Goal: Transaction & Acquisition: Purchase product/service

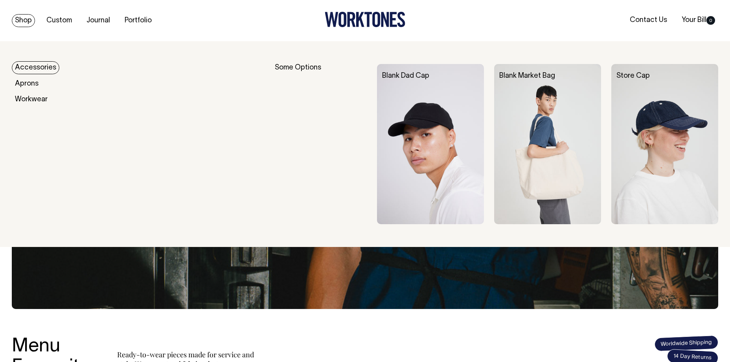
click at [26, 21] on link "Shop" at bounding box center [23, 20] width 23 height 13
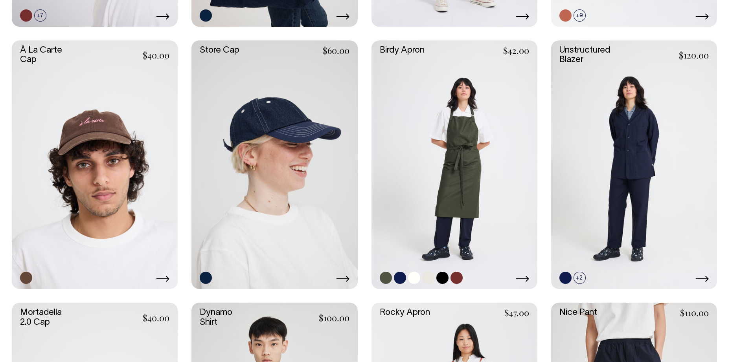
scroll to position [454, 0]
click at [465, 189] on link at bounding box center [454, 165] width 166 height 249
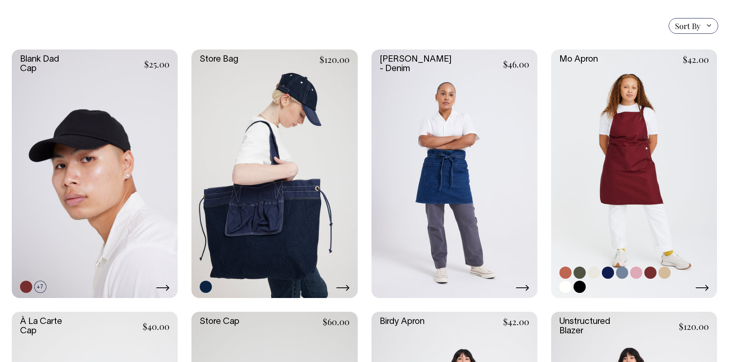
scroll to position [183, 0]
click at [596, 173] on link at bounding box center [634, 174] width 166 height 249
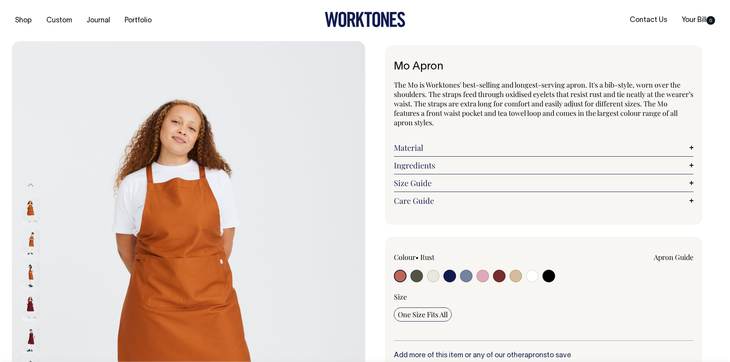
click at [416, 274] on input "radio" at bounding box center [416, 276] width 13 height 13
radio input "true"
select select "Olive"
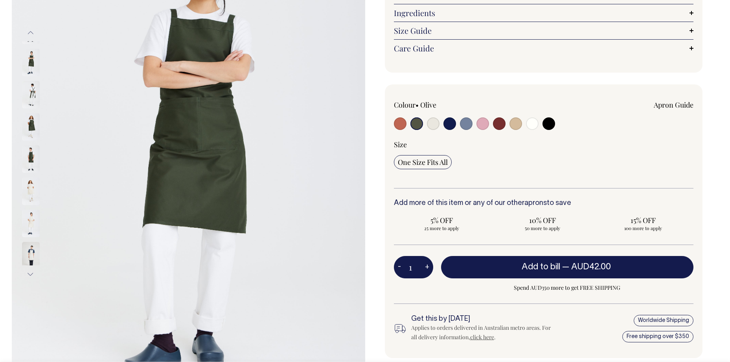
scroll to position [153, 0]
click at [427, 265] on button "+" at bounding box center [427, 267] width 12 height 16
type input "2"
click at [427, 265] on button "+" at bounding box center [427, 267] width 12 height 16
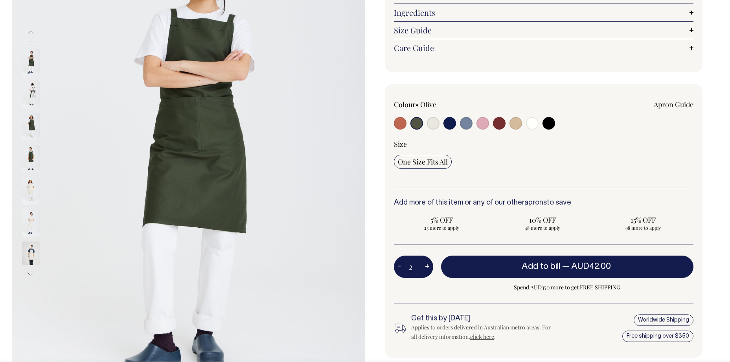
type input "3"
click at [427, 265] on button "+" at bounding box center [427, 267] width 12 height 16
type input "4"
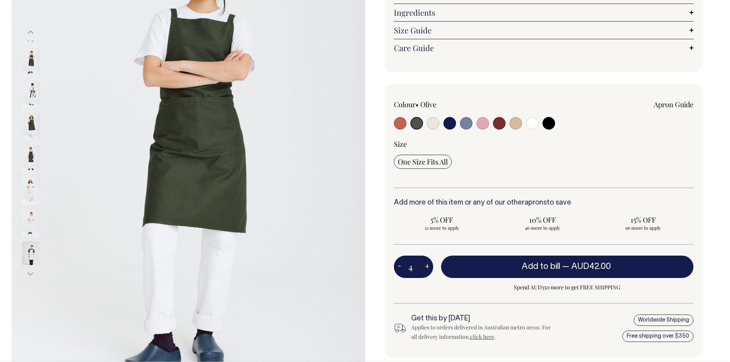
click at [427, 265] on button "+" at bounding box center [427, 267] width 12 height 16
type input "5"
click at [427, 265] on button "+" at bounding box center [427, 267] width 12 height 16
type input "6"
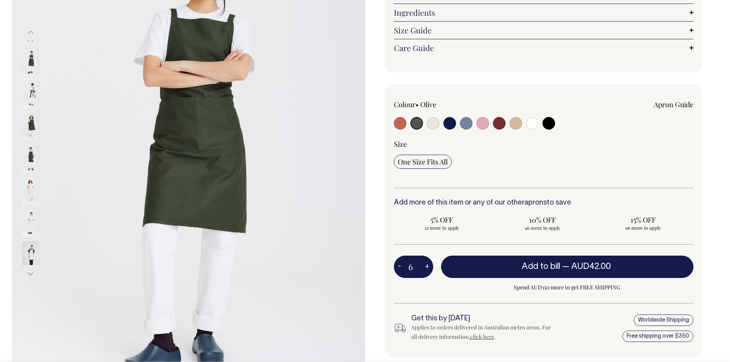
type input "6"
click at [427, 265] on button "+" at bounding box center [427, 267] width 12 height 16
type input "7"
click at [427, 265] on button "+" at bounding box center [427, 267] width 12 height 16
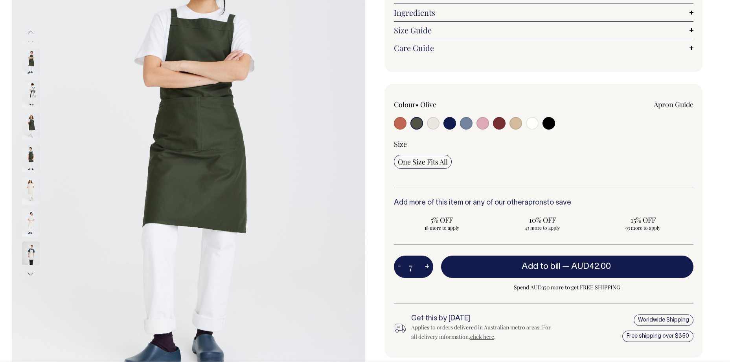
type input "8"
click at [427, 265] on button "+" at bounding box center [427, 267] width 12 height 16
type input "9"
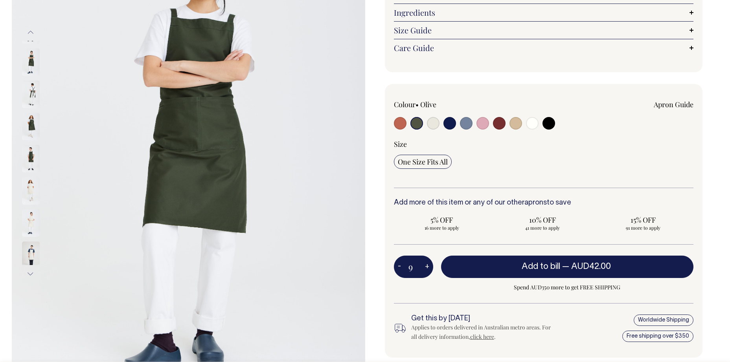
click at [427, 265] on button "+" at bounding box center [427, 267] width 12 height 16
type input "10"
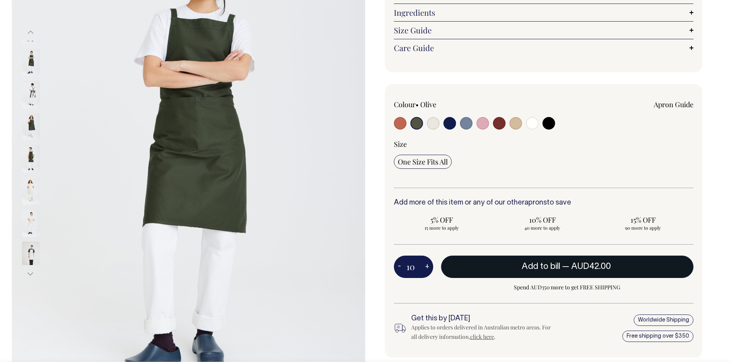
click at [493, 266] on button "Add to bill — AUD42.00" at bounding box center [567, 267] width 253 height 22
type input "1"
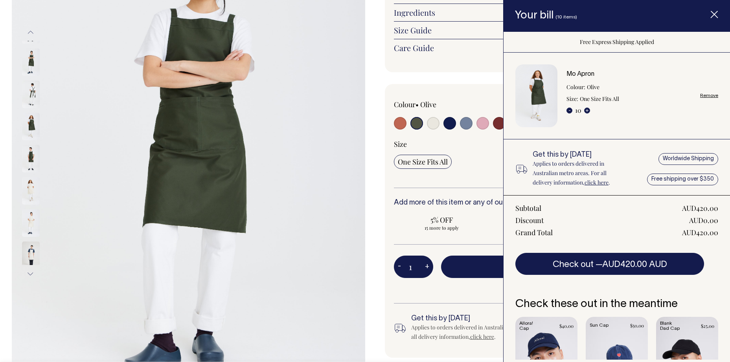
click at [376, 165] on div "Mo Apron The Mo is Worktones' best-selling and longest-serving apron. It's a bi…" at bounding box center [541, 157] width 353 height 530
click at [362, 168] on img at bounding box center [188, 153] width 353 height 530
click at [369, 168] on div "Mo Apron The Mo is Worktones' best-selling and longest-serving apron. It's a bi…" at bounding box center [541, 157] width 353 height 530
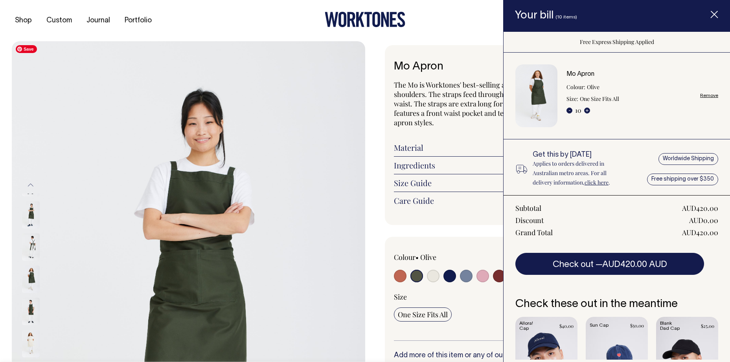
scroll to position [0, 0]
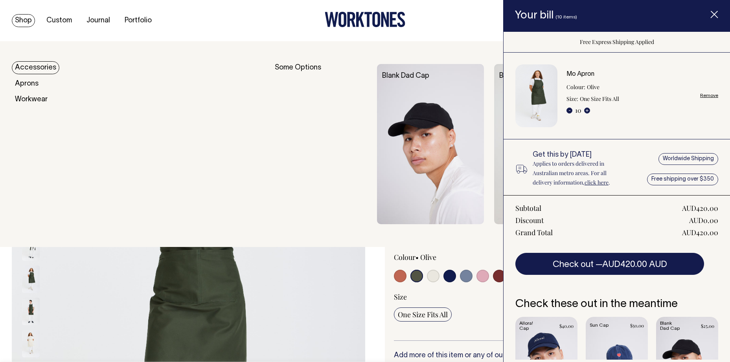
click at [26, 20] on link "Shop" at bounding box center [23, 20] width 23 height 13
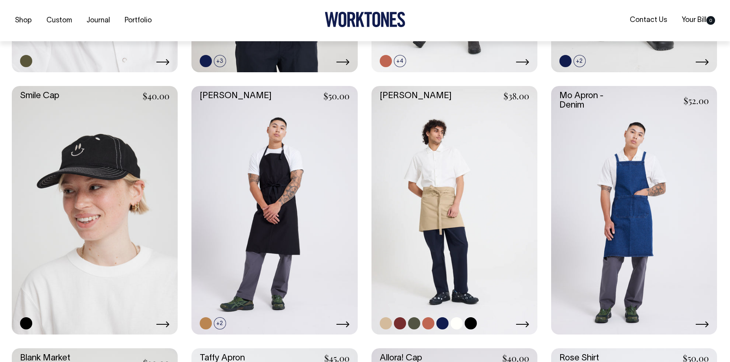
click at [429, 213] on link at bounding box center [454, 210] width 166 height 249
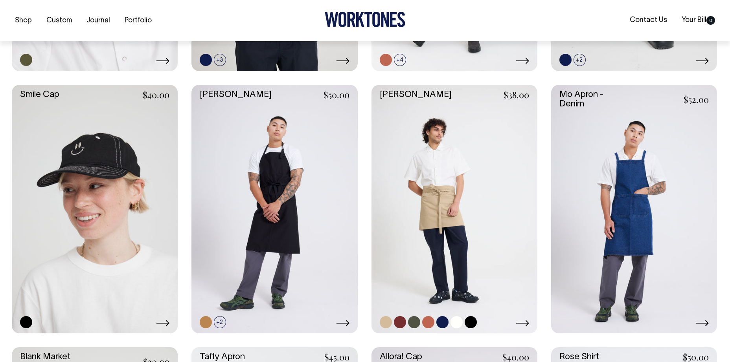
scroll to position [936, 0]
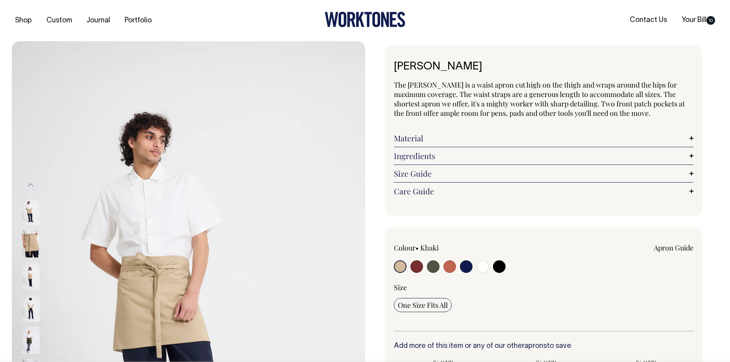
click at [433, 268] on input "radio" at bounding box center [433, 267] width 13 height 13
radio input "true"
radio input "false"
select select "Olive"
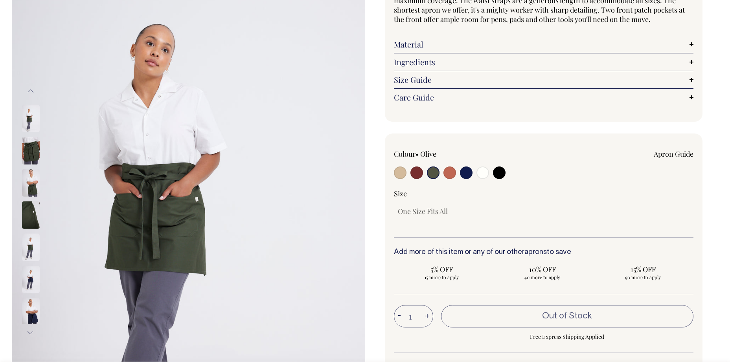
scroll to position [94, 0]
click at [429, 173] on input "radio" at bounding box center [433, 172] width 13 height 13
click at [434, 173] on input "radio" at bounding box center [433, 172] width 13 height 13
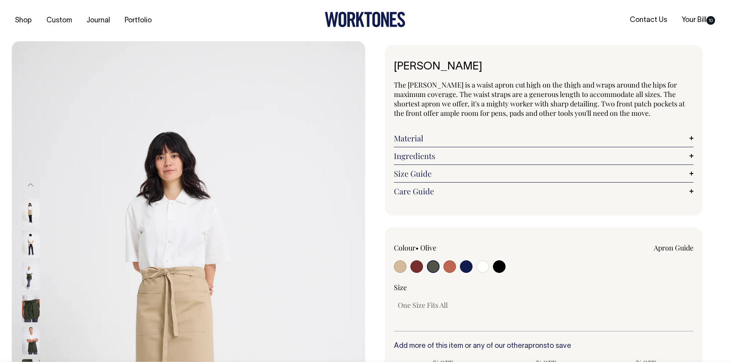
scroll to position [0, 0]
click at [395, 268] on input "radio" at bounding box center [400, 267] width 13 height 13
radio input "true"
select select "Khaki"
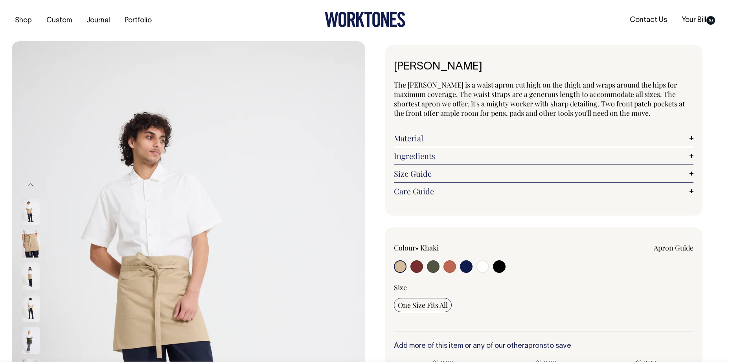
click at [432, 270] on input "radio" at bounding box center [433, 267] width 13 height 13
radio input "true"
radio input "false"
select select "Olive"
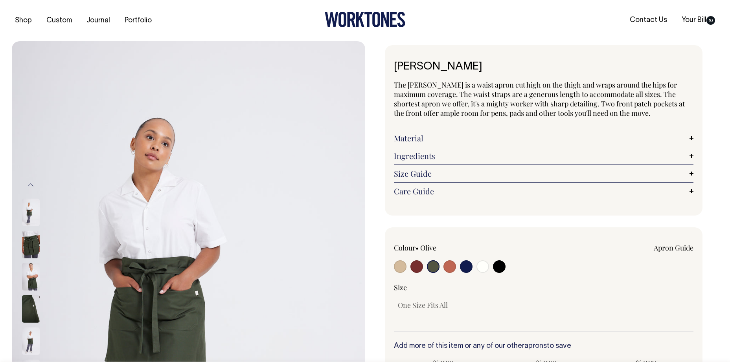
click at [433, 269] on input "radio" at bounding box center [433, 267] width 13 height 13
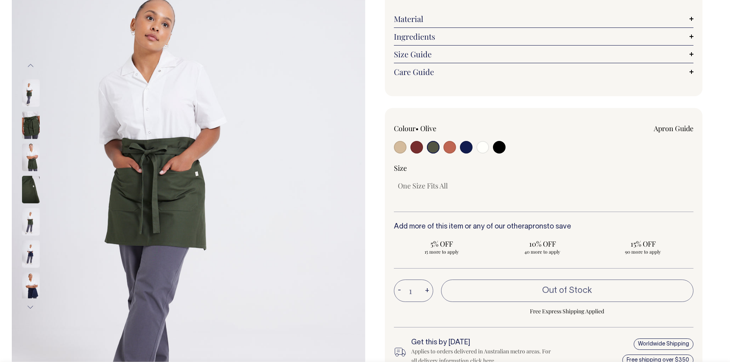
scroll to position [120, 0]
click at [428, 288] on button "+" at bounding box center [427, 291] width 12 height 16
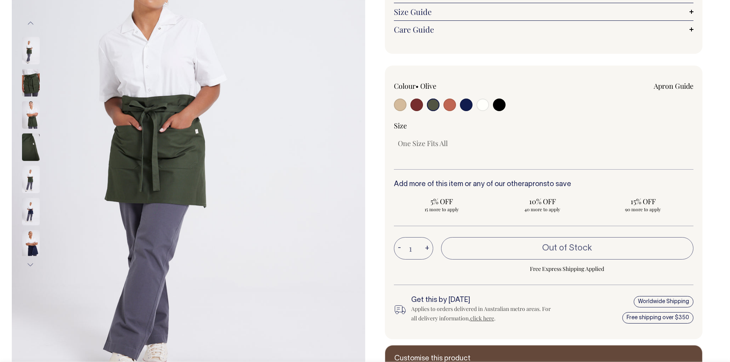
scroll to position [162, 0]
click at [401, 104] on input "radio" at bounding box center [400, 104] width 13 height 13
radio input "true"
select select "Khaki"
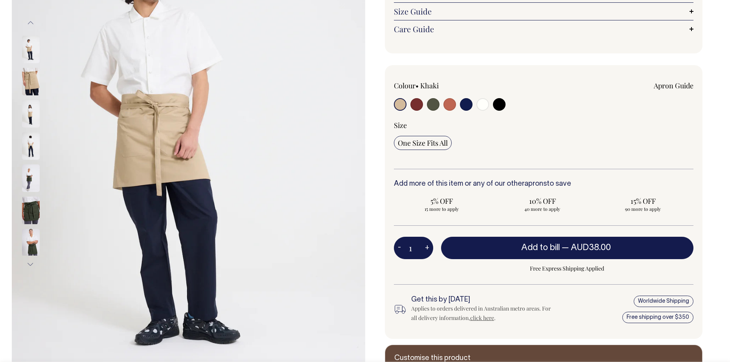
click at [417, 103] on input "radio" at bounding box center [416, 104] width 13 height 13
radio input "true"
select select "Burgundy"
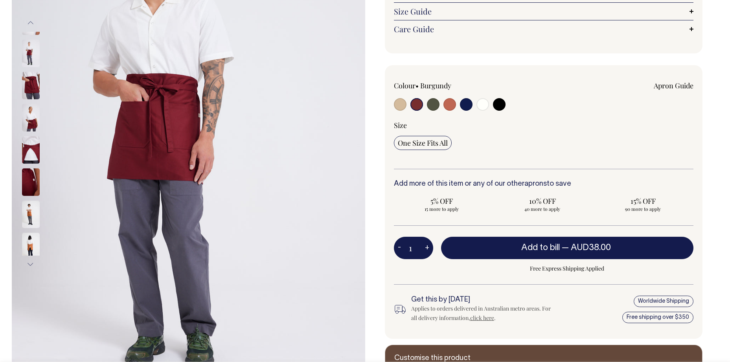
click at [434, 105] on input "radio" at bounding box center [433, 104] width 13 height 13
radio input "true"
radio input "false"
select select "Olive"
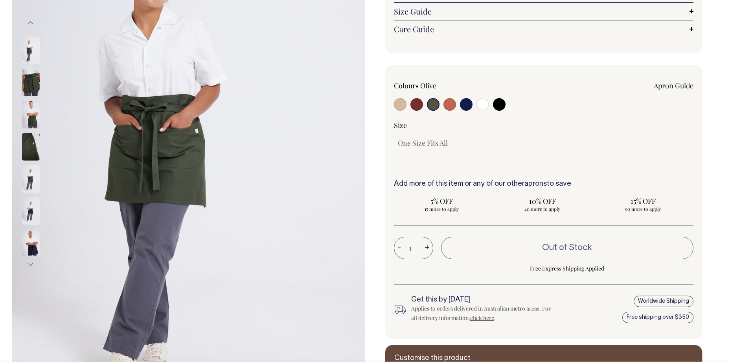
click at [453, 106] on input "radio" at bounding box center [449, 104] width 13 height 13
radio input "true"
select select "Rust"
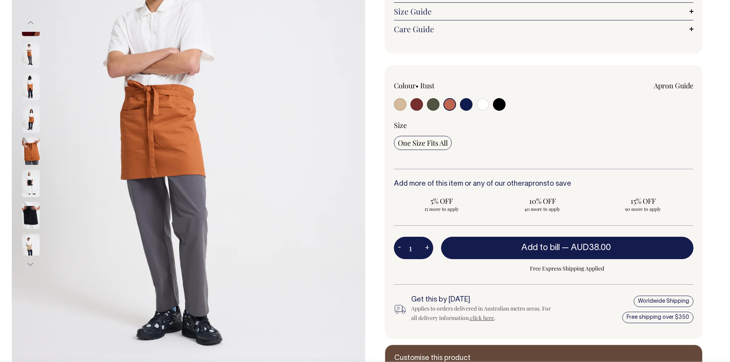
click at [471, 103] on input "radio" at bounding box center [466, 104] width 13 height 13
radio input "true"
select select "Dark Navy"
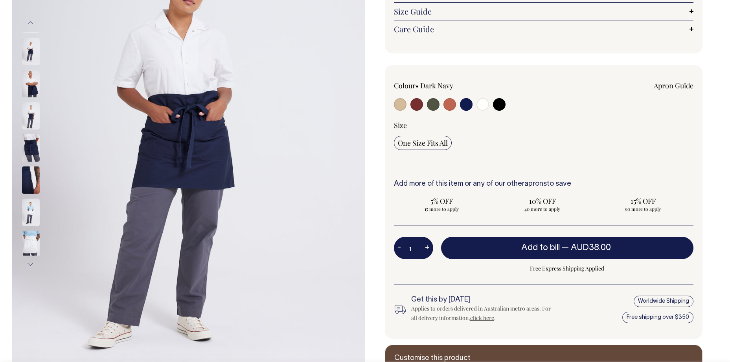
click at [483, 107] on input "radio" at bounding box center [482, 104] width 13 height 13
radio input "true"
select select "Off-White"
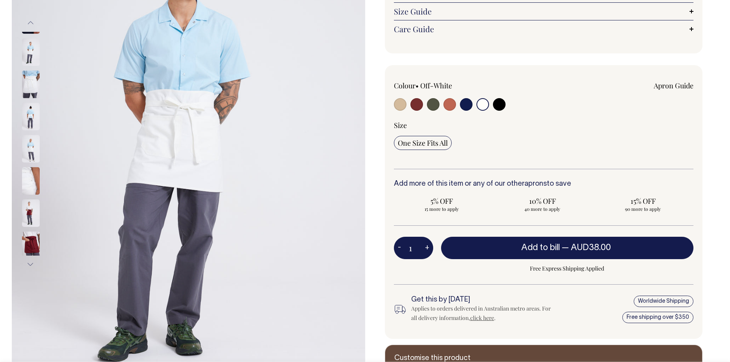
click at [501, 109] on input "radio" at bounding box center [499, 104] width 13 height 13
radio input "true"
select select "Black"
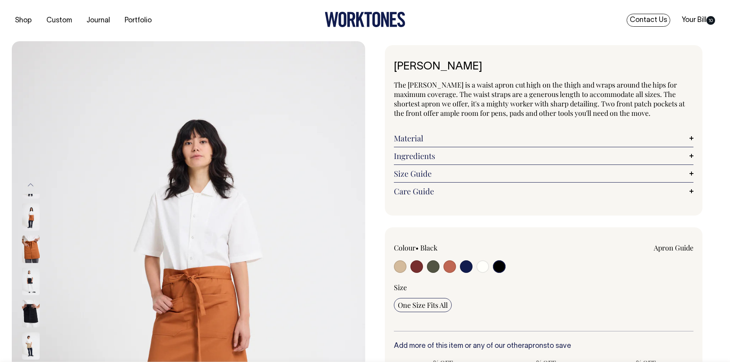
click at [650, 22] on link "Contact Us" at bounding box center [649, 20] width 44 height 13
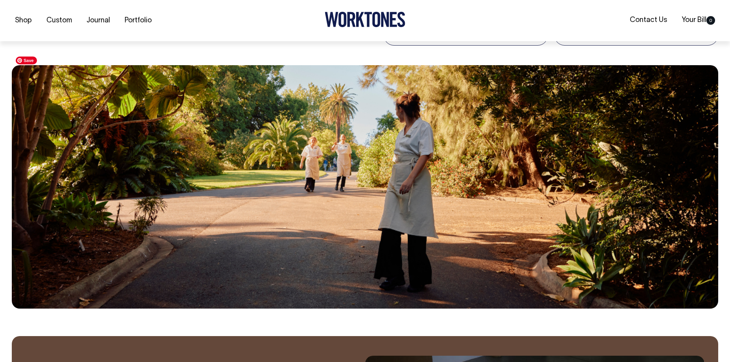
scroll to position [395, 0]
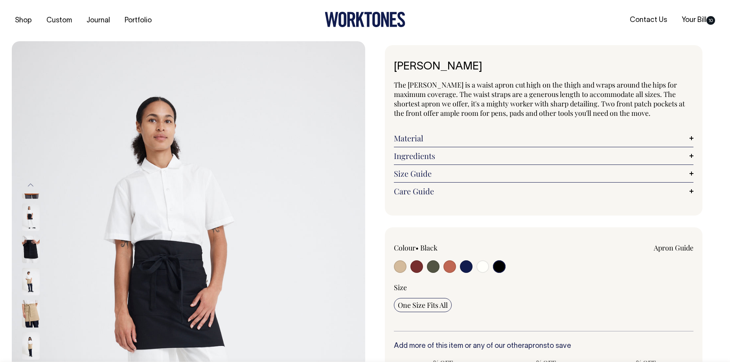
select select "Black"
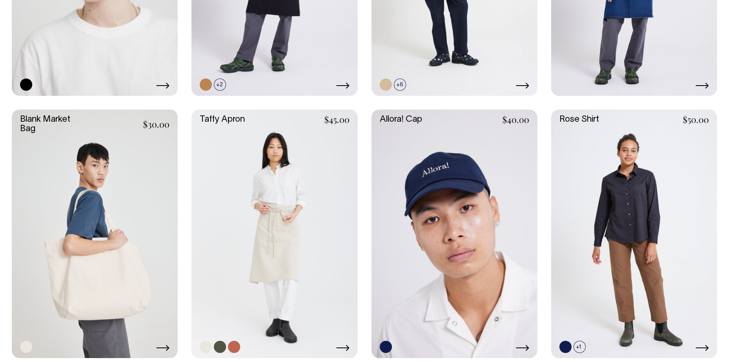
scroll to position [1173, 0]
click at [230, 119] on link at bounding box center [274, 234] width 166 height 249
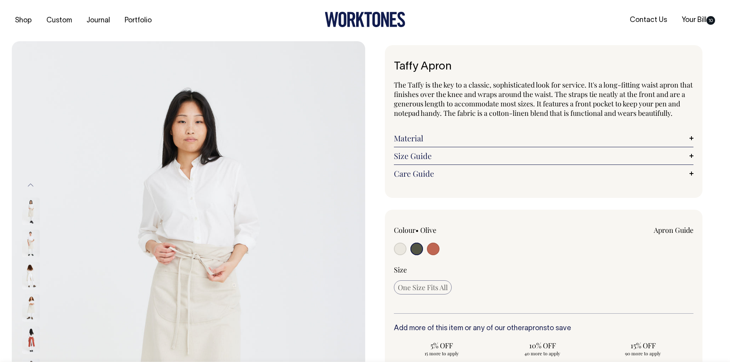
click at [416, 251] on input "radio" at bounding box center [416, 249] width 13 height 13
click at [417, 249] on input "radio" at bounding box center [416, 249] width 13 height 13
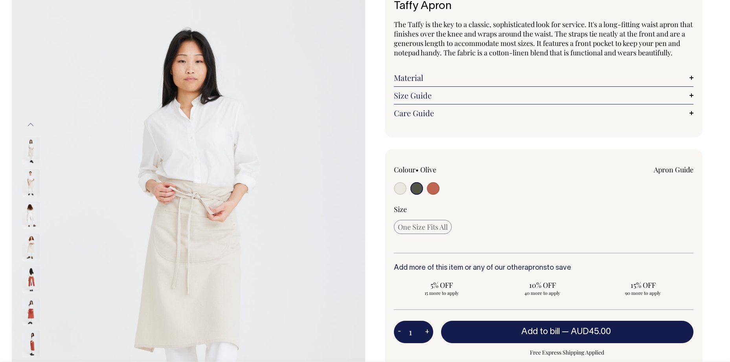
click at [417, 187] on input "radio" at bounding box center [416, 188] width 13 height 13
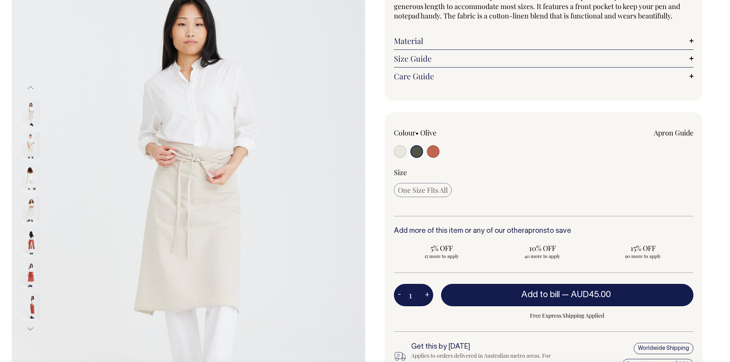
scroll to position [98, 0]
click at [427, 295] on button "+" at bounding box center [427, 295] width 12 height 16
type input "2"
click at [427, 295] on button "+" at bounding box center [427, 295] width 12 height 16
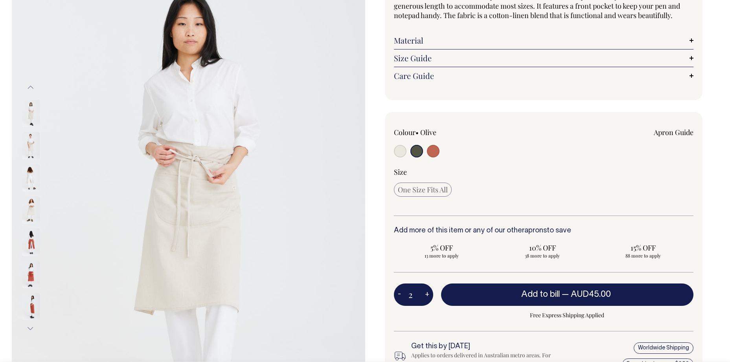
type input "3"
click at [427, 295] on button "+" at bounding box center [427, 295] width 12 height 16
type input "4"
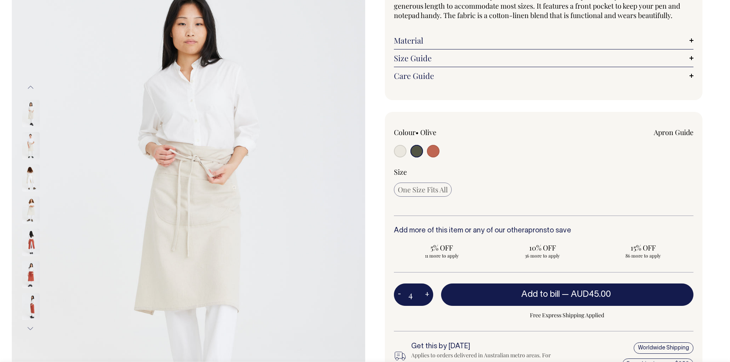
click at [427, 295] on button "+" at bounding box center [427, 295] width 12 height 16
type input "5"
click at [427, 295] on button "+" at bounding box center [427, 295] width 12 height 16
type input "6"
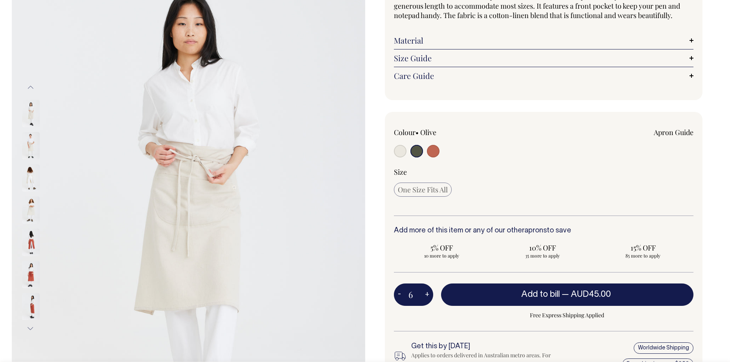
type input "6"
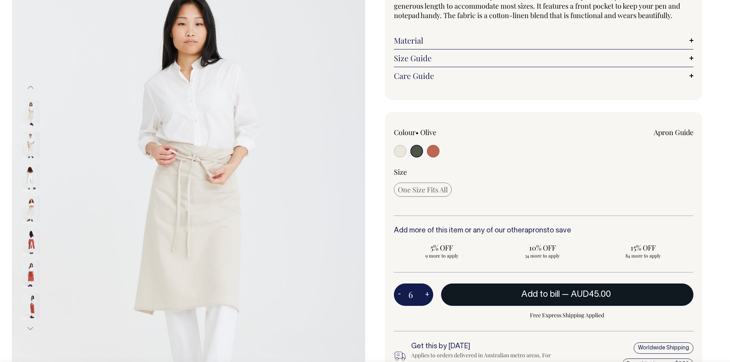
click at [480, 293] on button "Add to bill — AUD45.00" at bounding box center [567, 295] width 253 height 22
type input "1"
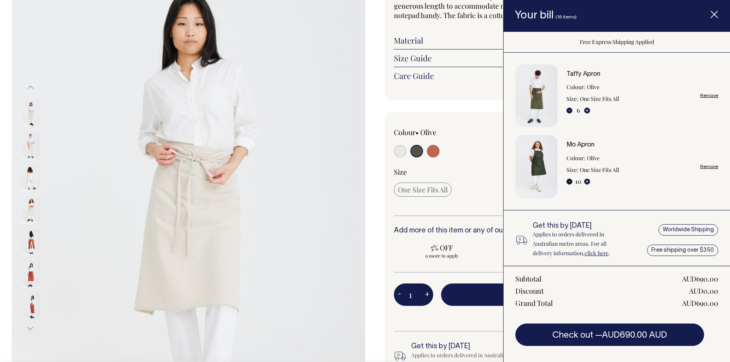
click at [570, 183] on button "-" at bounding box center [569, 182] width 6 height 6
click at [570, 181] on button "-" at bounding box center [569, 182] width 6 height 6
type input "9"
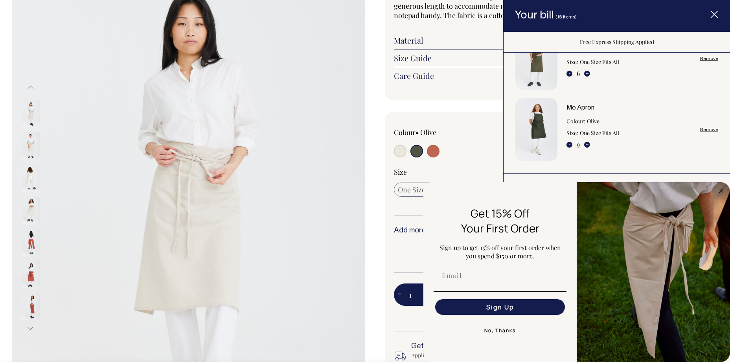
scroll to position [42, 0]
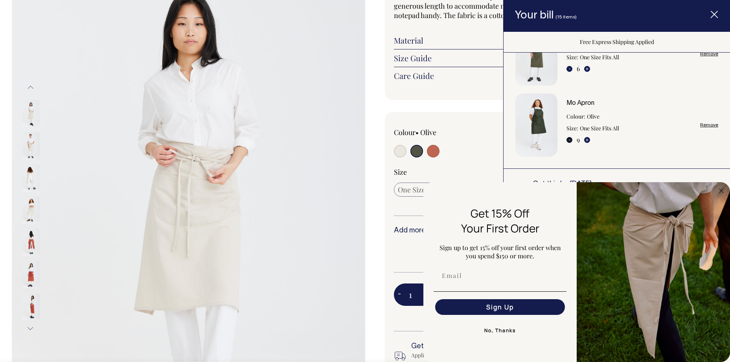
click at [569, 139] on button "-" at bounding box center [569, 140] width 6 height 6
type input "8"
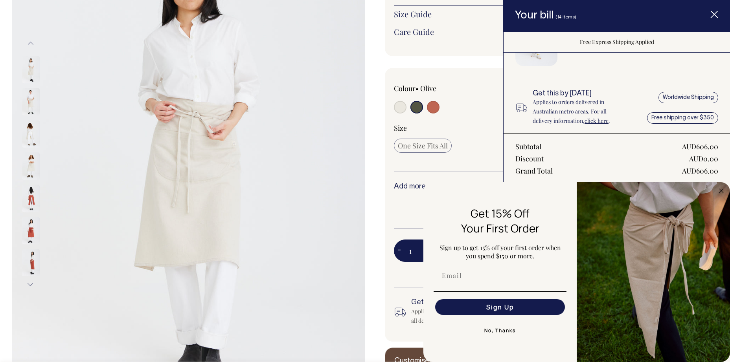
scroll to position [143, 0]
click at [341, 130] on img at bounding box center [188, 163] width 353 height 530
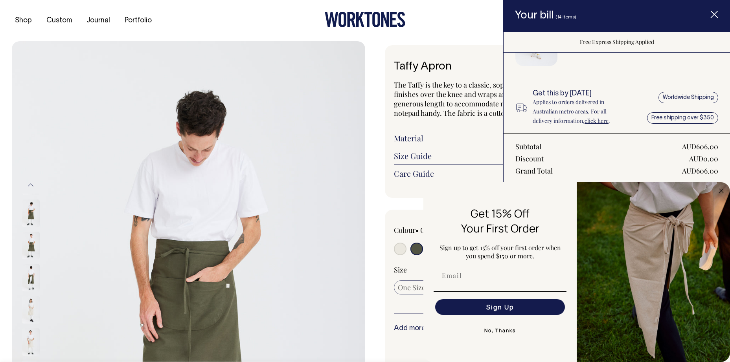
scroll to position [0, 0]
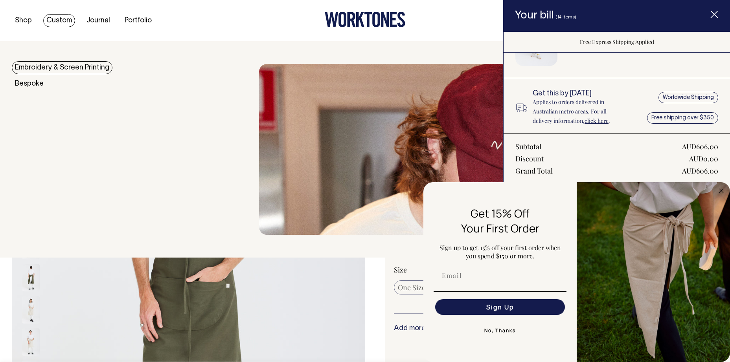
click at [64, 21] on link "Custom" at bounding box center [59, 20] width 32 height 13
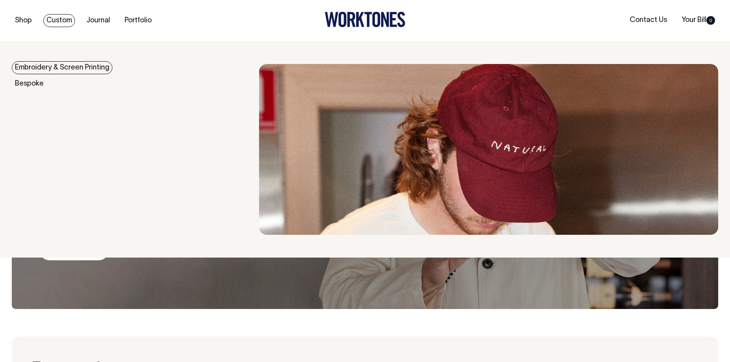
click at [52, 69] on link "Embroidery & Screen Printing" at bounding box center [62, 67] width 101 height 13
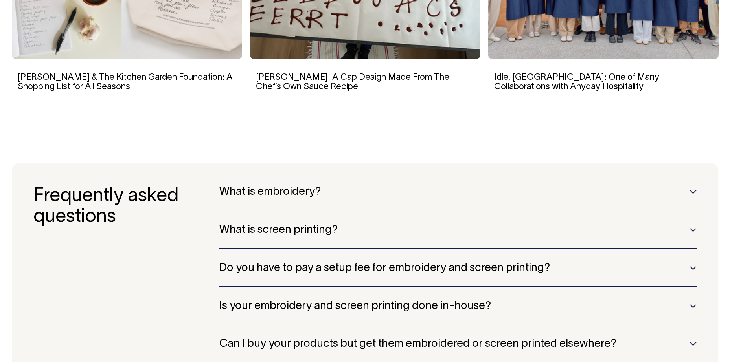
scroll to position [1518, 0]
click at [694, 265] on h5 "Do you have to pay a setup fee for embroidery and screen printing?" at bounding box center [457, 269] width 477 height 12
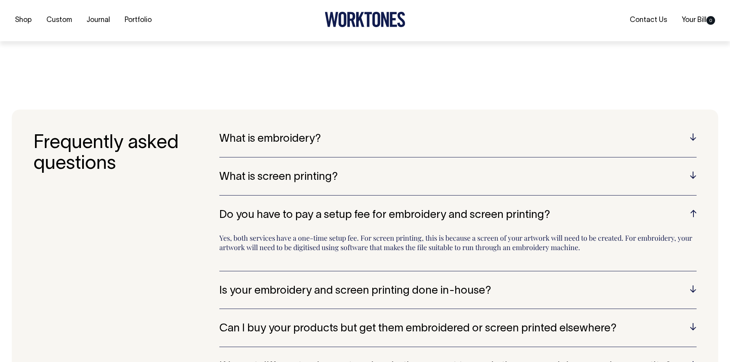
scroll to position [1571, 0]
click at [697, 285] on section "Frequently asked questions What is embroidery? Embroidery is a technique that i…" at bounding box center [365, 323] width 706 height 427
click at [693, 286] on h5 "Is your embroidery and screen printing done in-house?" at bounding box center [457, 291] width 477 height 12
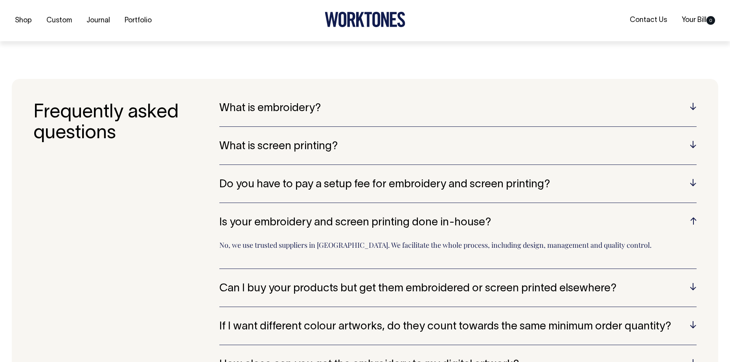
scroll to position [1602, 0]
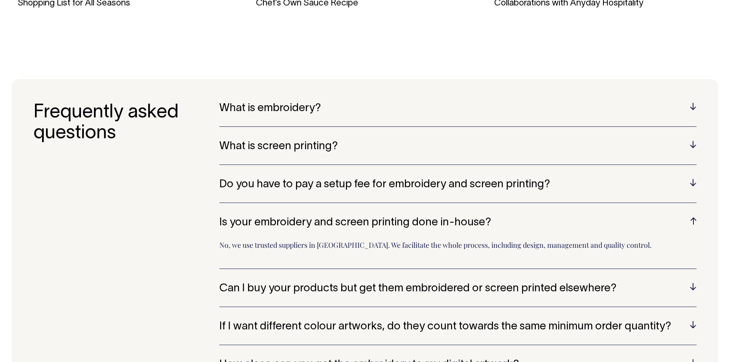
click at [692, 287] on h5 "Can I buy your products but get them embroidered or screen printed elsewhere?" at bounding box center [457, 289] width 477 height 12
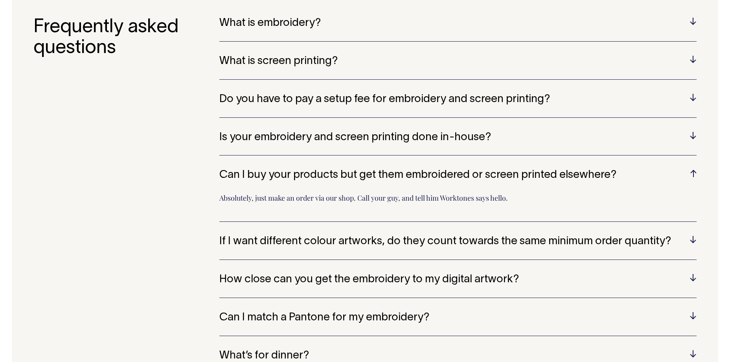
scroll to position [1686, 0]
click at [694, 315] on h5 "Can I match a Pantone for my embroidery?" at bounding box center [457, 319] width 477 height 12
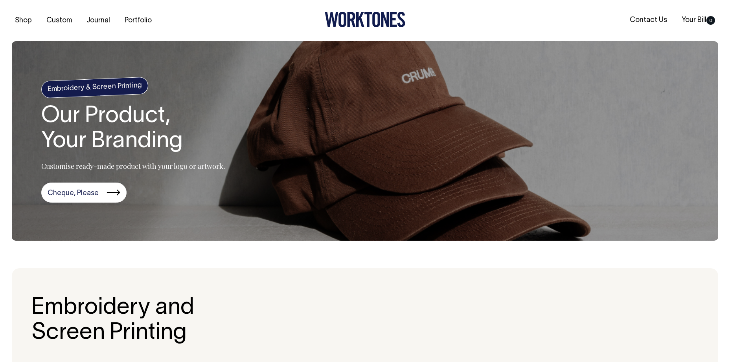
scroll to position [0, 0]
click at [692, 22] on link "Your Bill 0" at bounding box center [699, 20] width 40 height 13
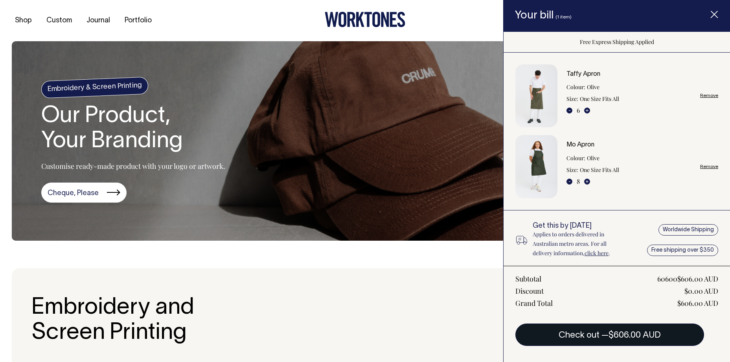
click at [623, 334] on span "$606.00 AUD" at bounding box center [635, 336] width 52 height 8
